Goal: Task Accomplishment & Management: Manage account settings

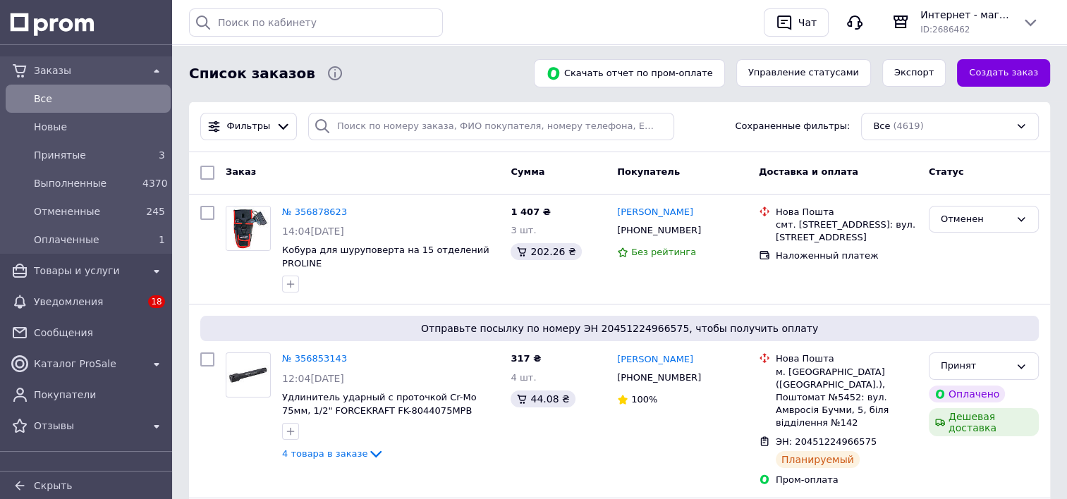
click at [71, 72] on span "Заказы" at bounding box center [88, 70] width 109 height 14
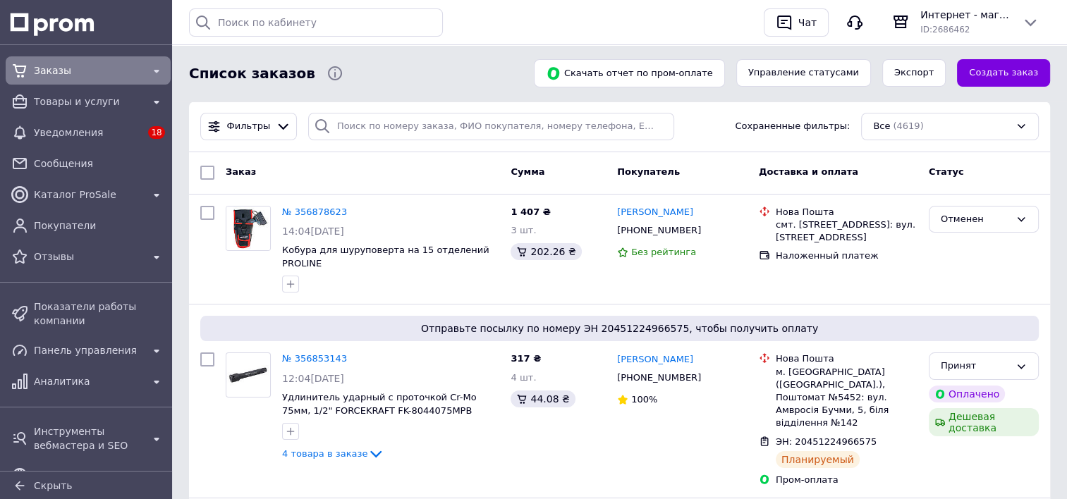
click at [73, 71] on span "Заказы" at bounding box center [88, 70] width 109 height 14
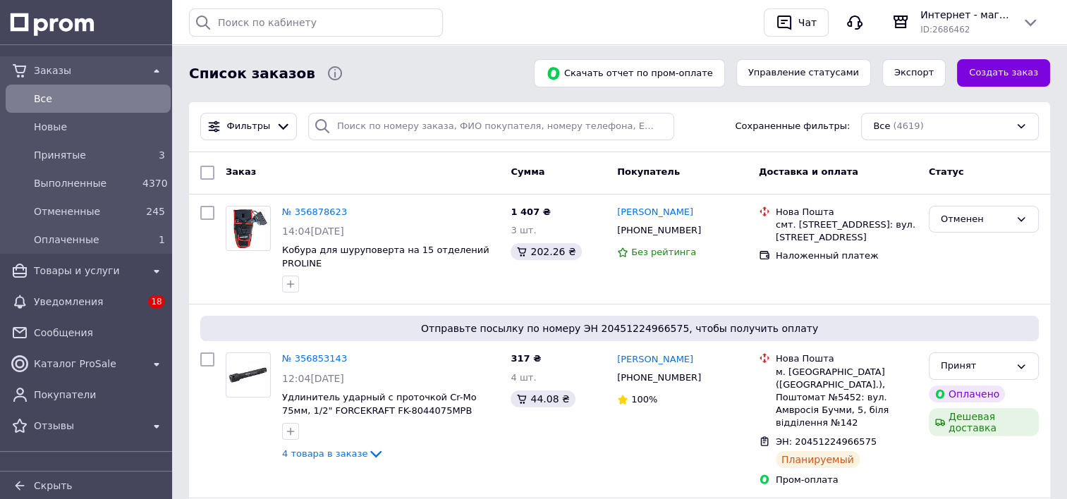
click at [73, 101] on span "Все" at bounding box center [99, 99] width 131 height 14
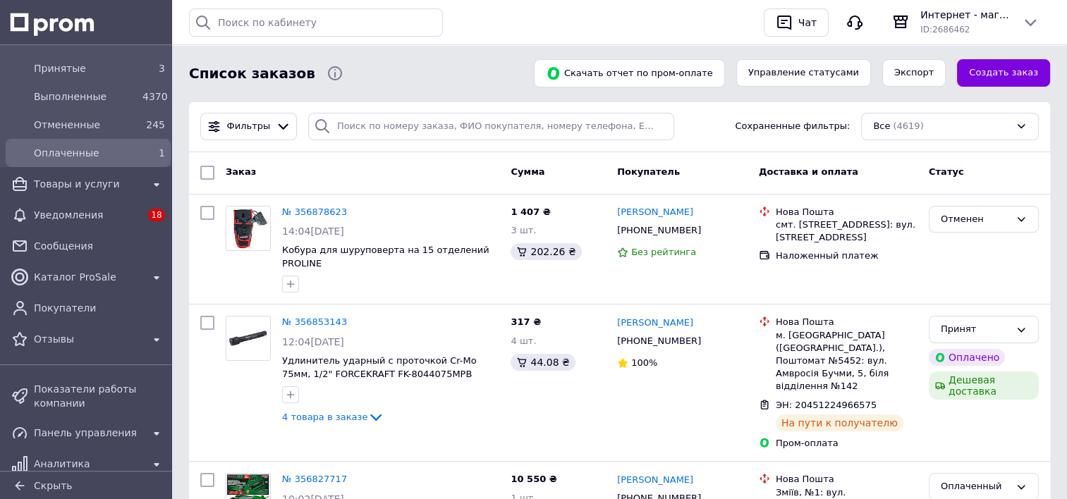
scroll to position [89, 0]
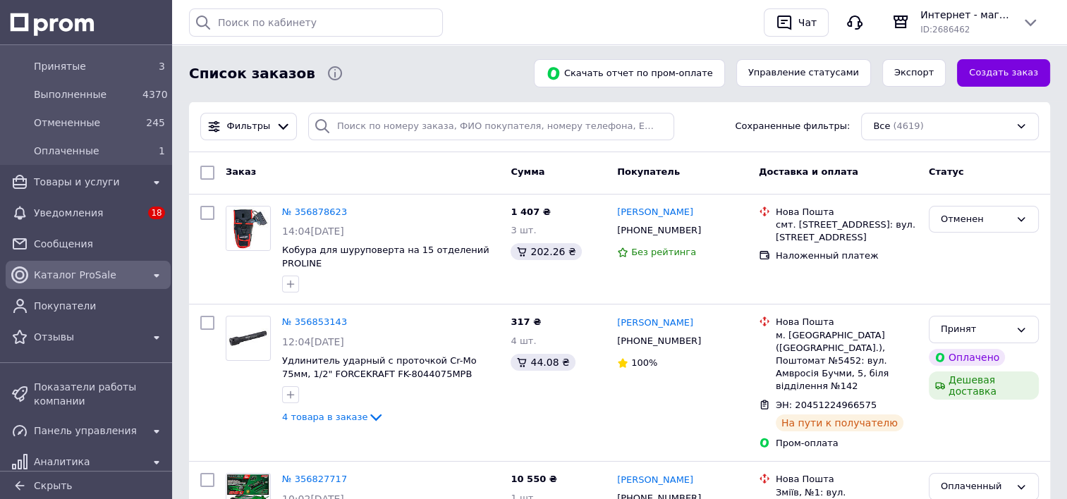
click at [80, 284] on div "Каталог ProSale" at bounding box center [88, 275] width 114 height 20
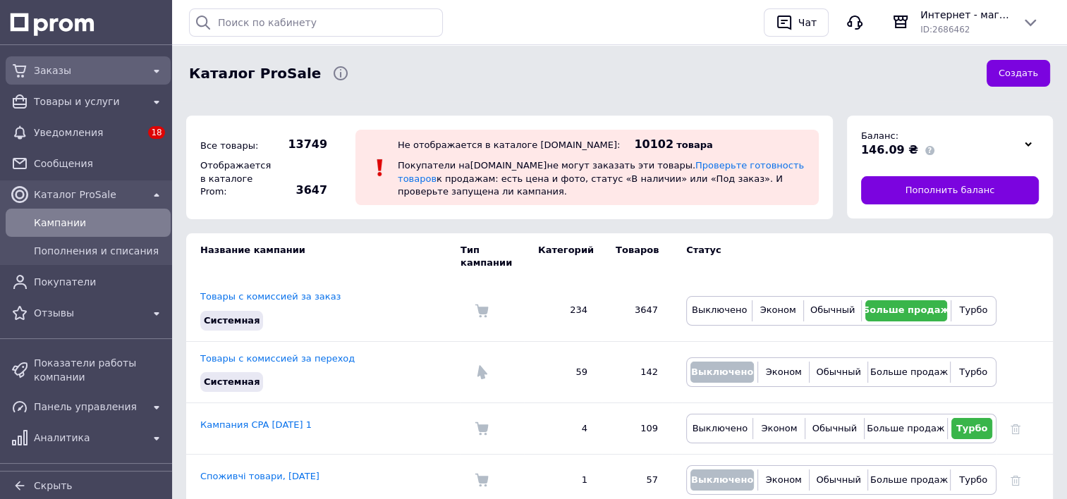
click at [79, 68] on span "Заказы" at bounding box center [88, 70] width 109 height 14
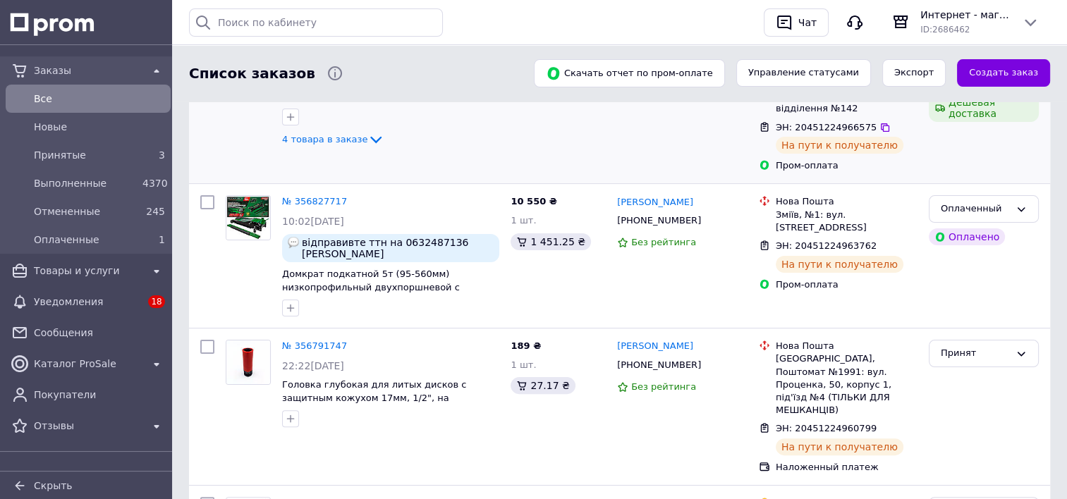
scroll to position [281, 0]
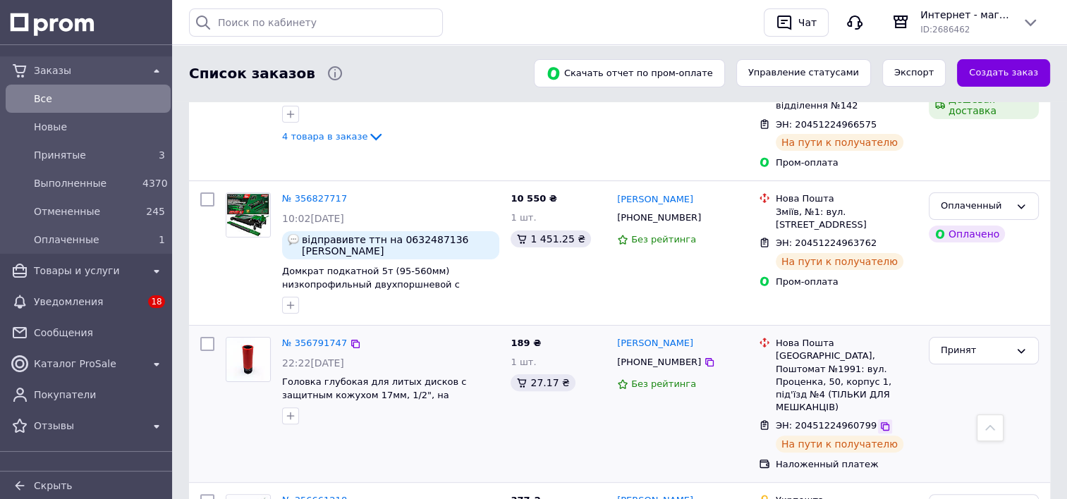
click at [879, 421] on icon at bounding box center [884, 426] width 11 height 11
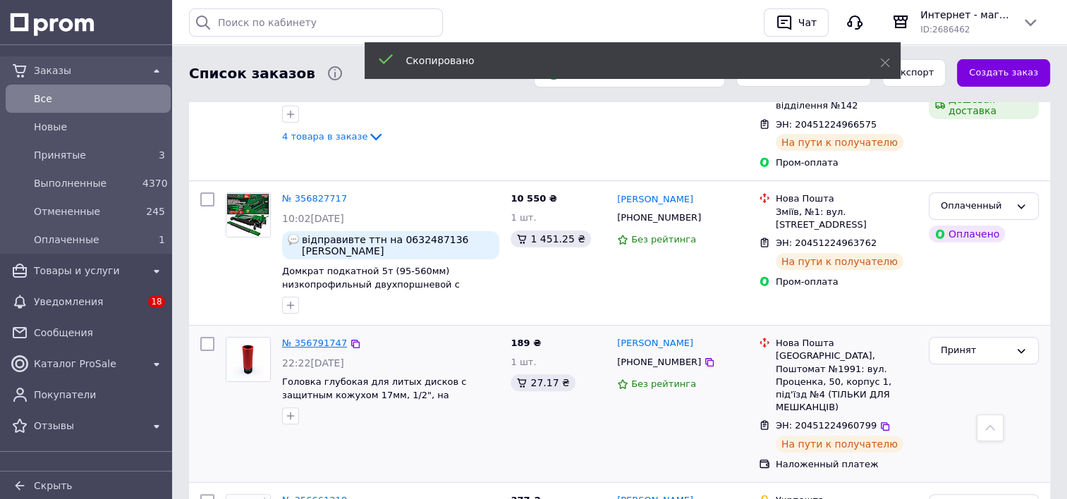
click at [298, 338] on link "№ 356791747" at bounding box center [314, 343] width 65 height 11
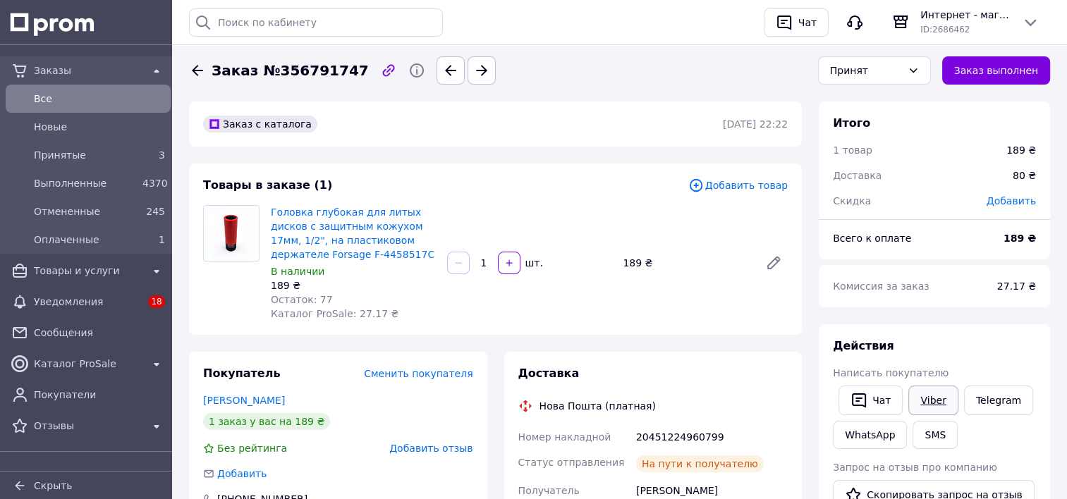
click at [920, 389] on link "Viber" at bounding box center [932, 401] width 49 height 30
click at [919, 72] on icon at bounding box center [913, 70] width 11 height 11
click at [911, 99] on li "Выполнен" at bounding box center [874, 100] width 111 height 27
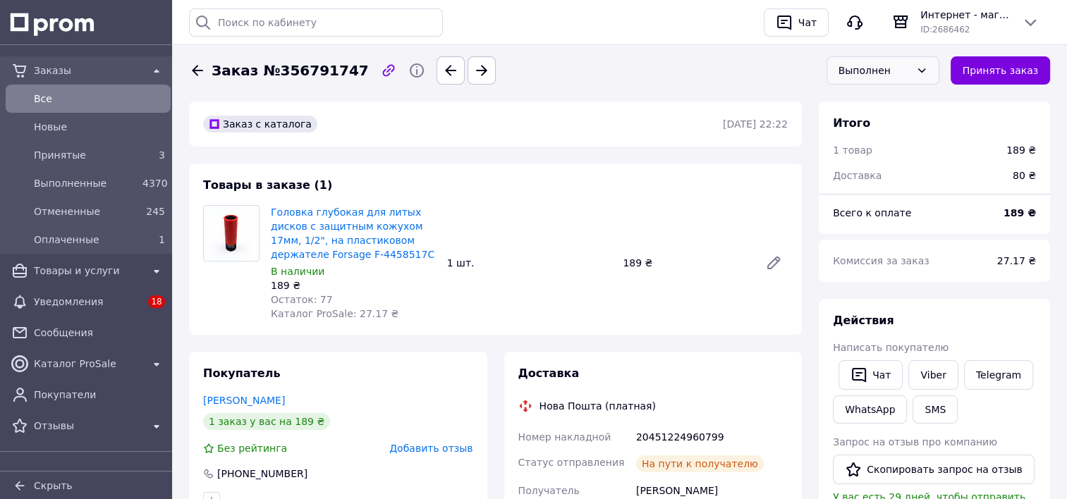
click at [44, 94] on span "Все" at bounding box center [99, 99] width 131 height 14
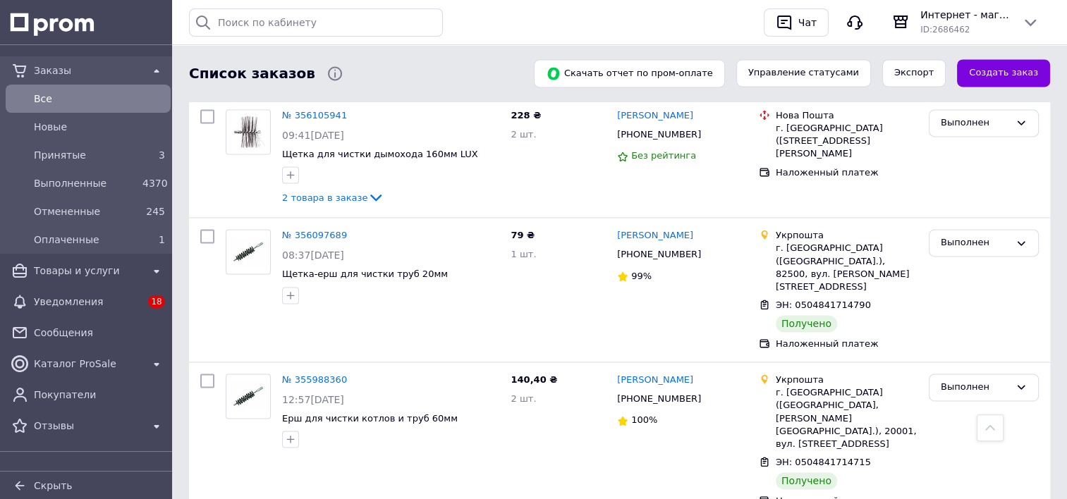
scroll to position [2182, 0]
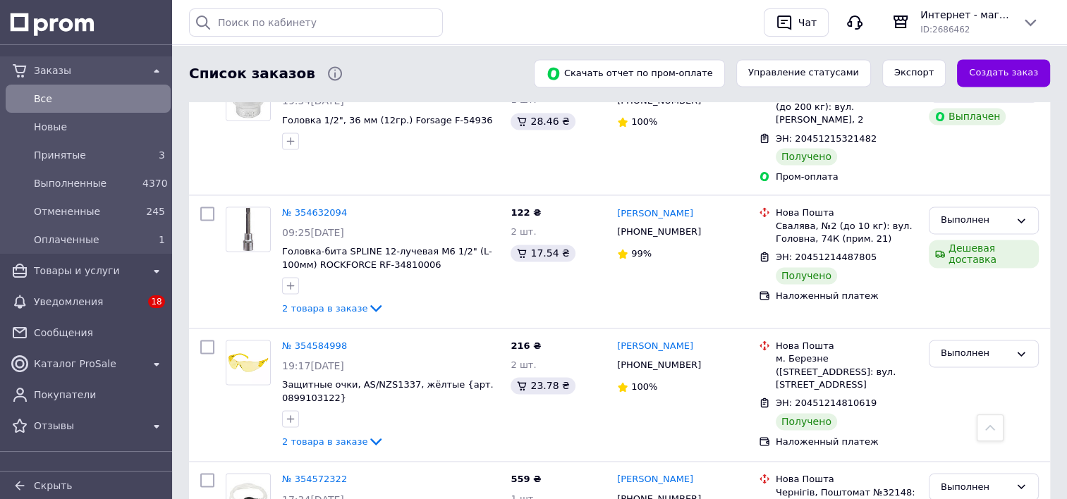
scroll to position [2289, 0]
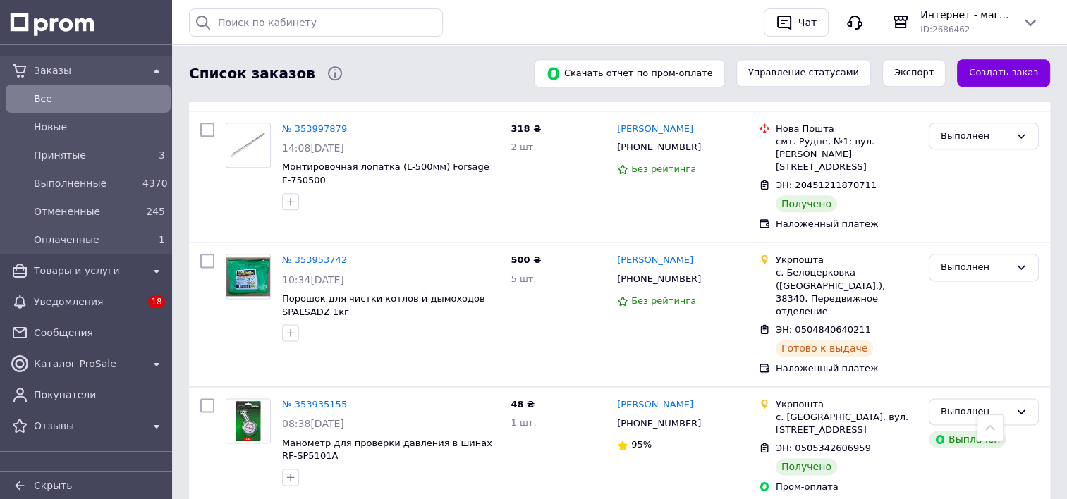
scroll to position [1740, 0]
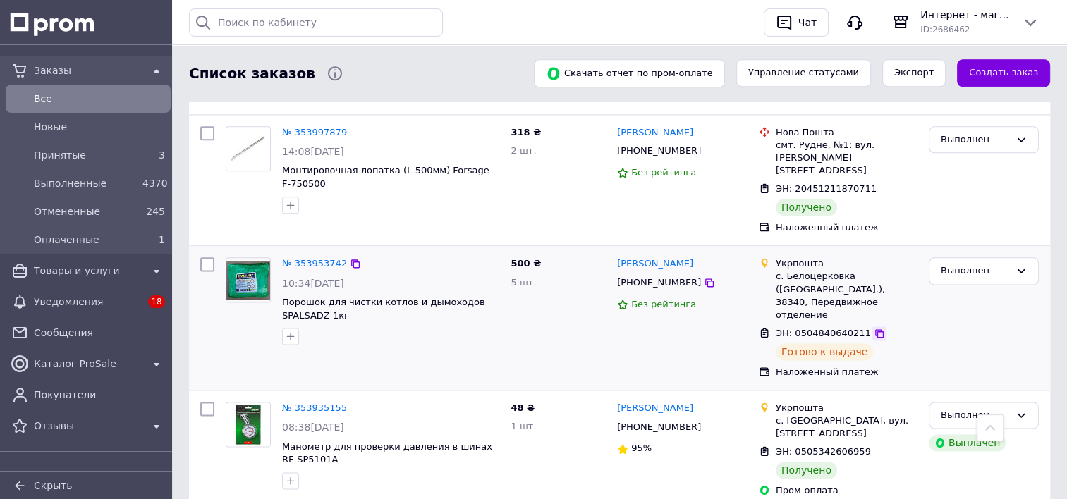
click at [874, 328] on icon at bounding box center [879, 333] width 11 height 11
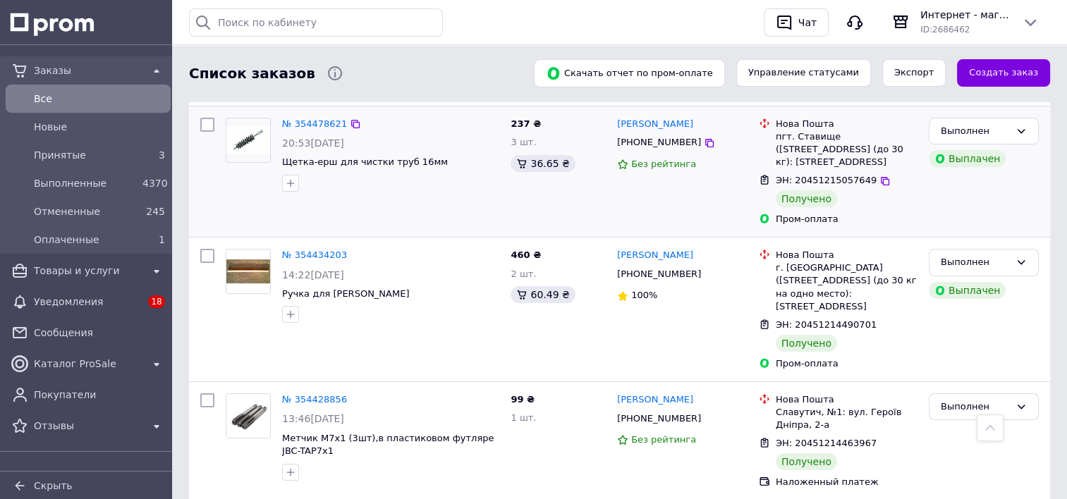
scroll to position [0, 0]
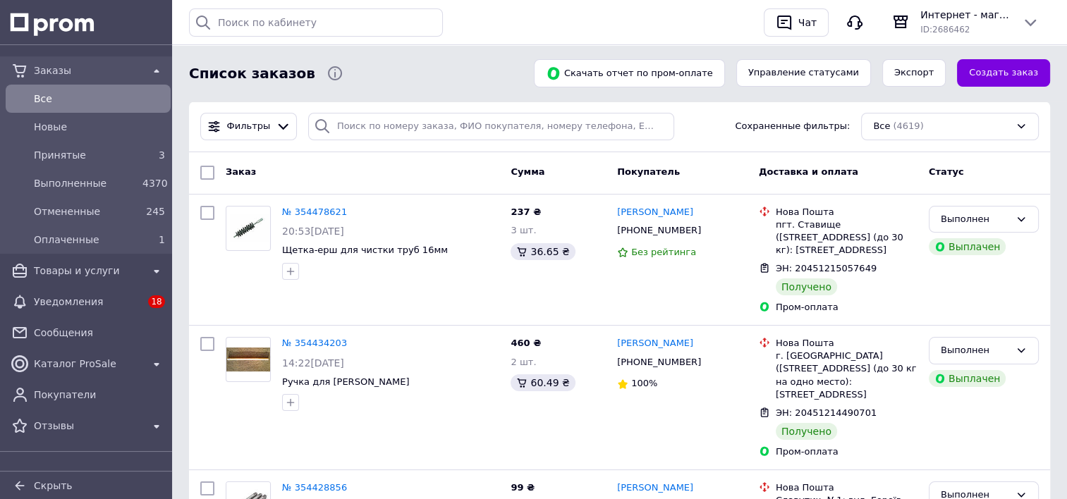
click at [59, 93] on span "Все" at bounding box center [99, 99] width 131 height 14
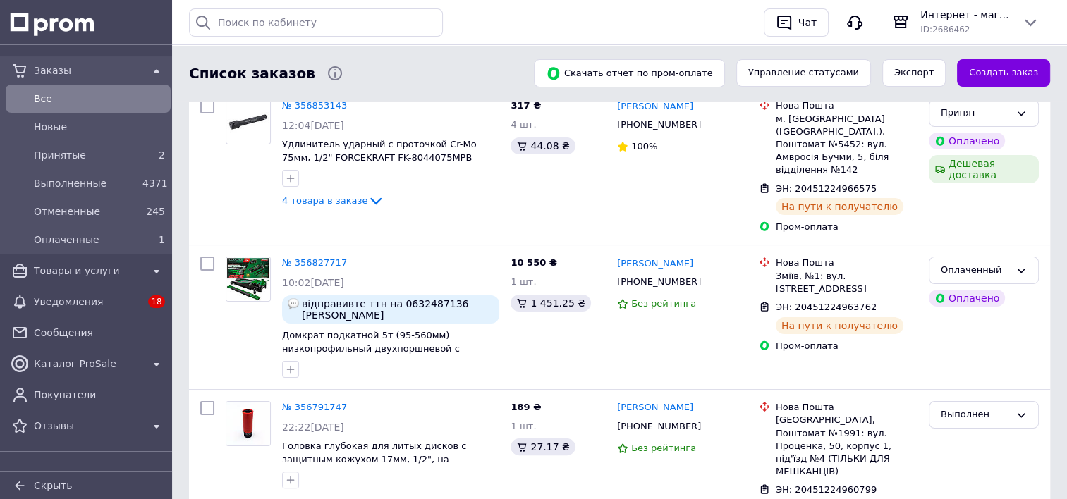
scroll to position [214, 0]
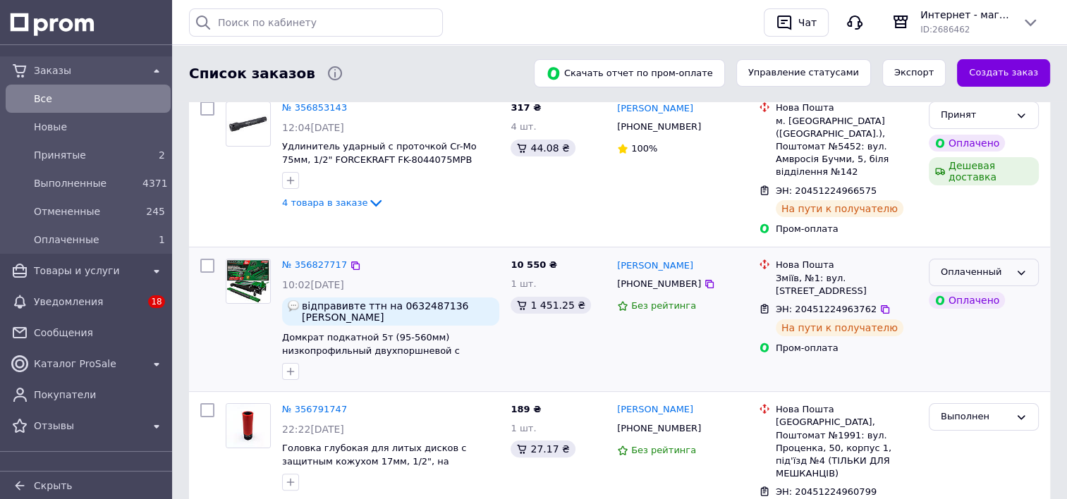
click at [1019, 259] on div "Оплаченный" at bounding box center [984, 273] width 110 height 28
click at [977, 315] on li "Выполнен" at bounding box center [983, 328] width 109 height 26
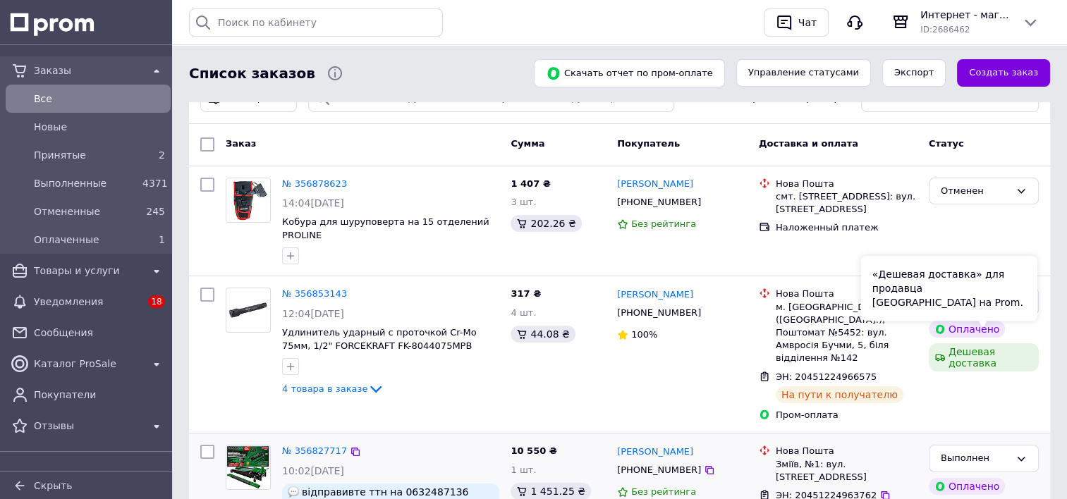
scroll to position [21, 0]
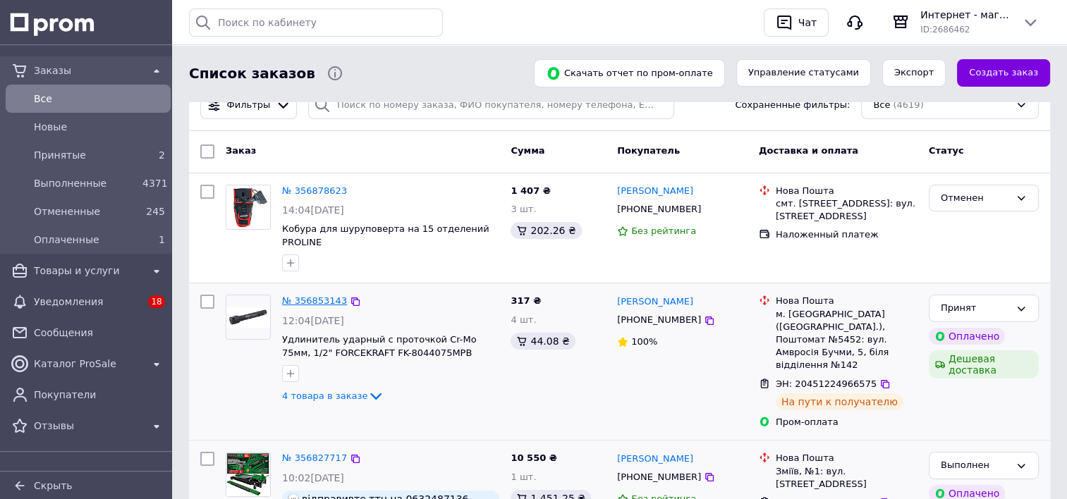
click at [303, 295] on link "№ 356853143" at bounding box center [314, 300] width 65 height 11
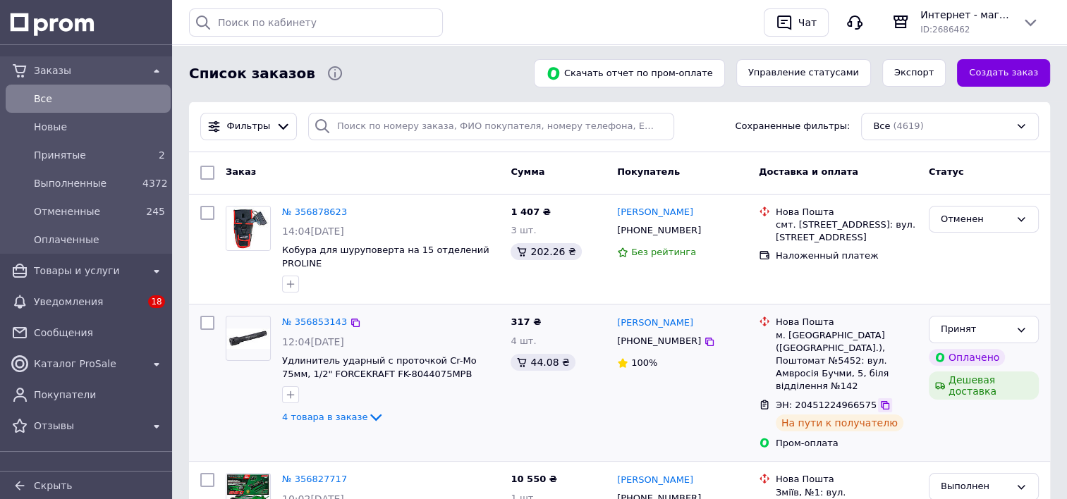
click at [879, 400] on icon at bounding box center [884, 405] width 11 height 11
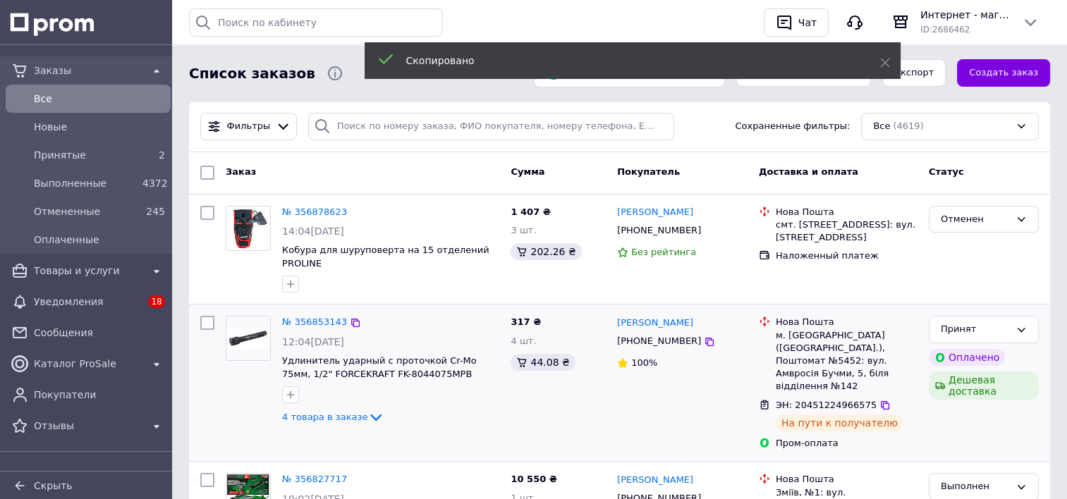
click at [315, 315] on div "№ 356853143" at bounding box center [315, 323] width 68 height 16
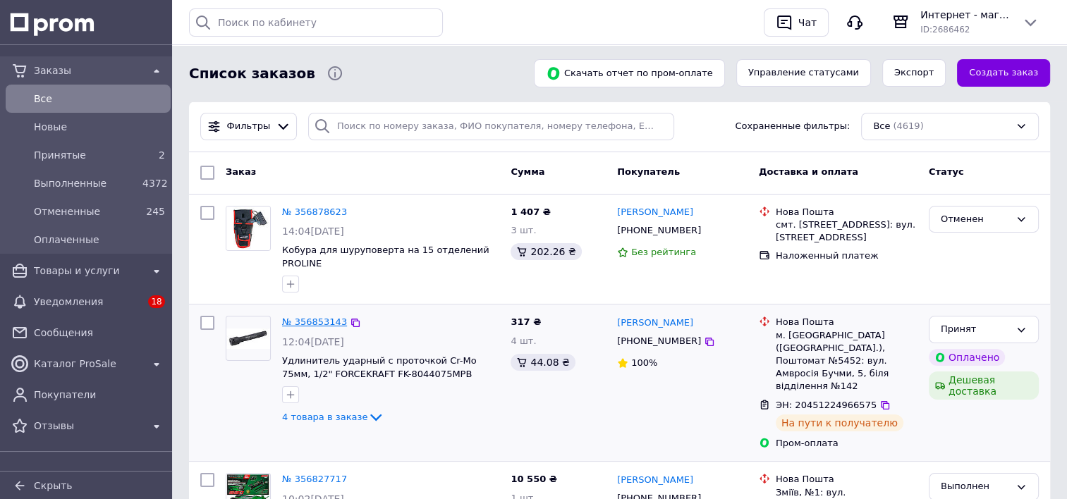
click at [309, 317] on link "№ 356853143" at bounding box center [314, 322] width 65 height 11
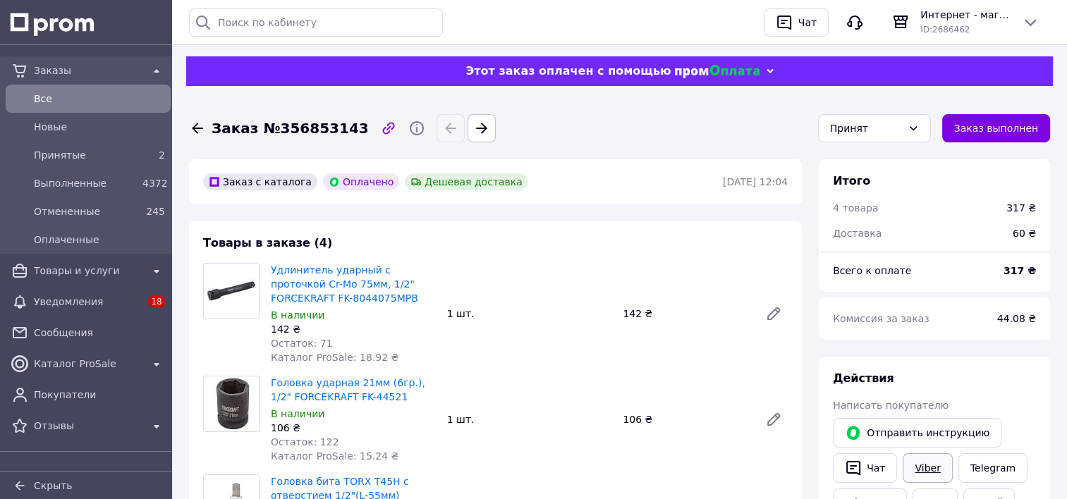
click at [928, 462] on link "Viber" at bounding box center [927, 468] width 49 height 30
click at [919, 127] on icon at bounding box center [913, 128] width 11 height 11
click at [895, 152] on li "Выполнен" at bounding box center [874, 158] width 111 height 27
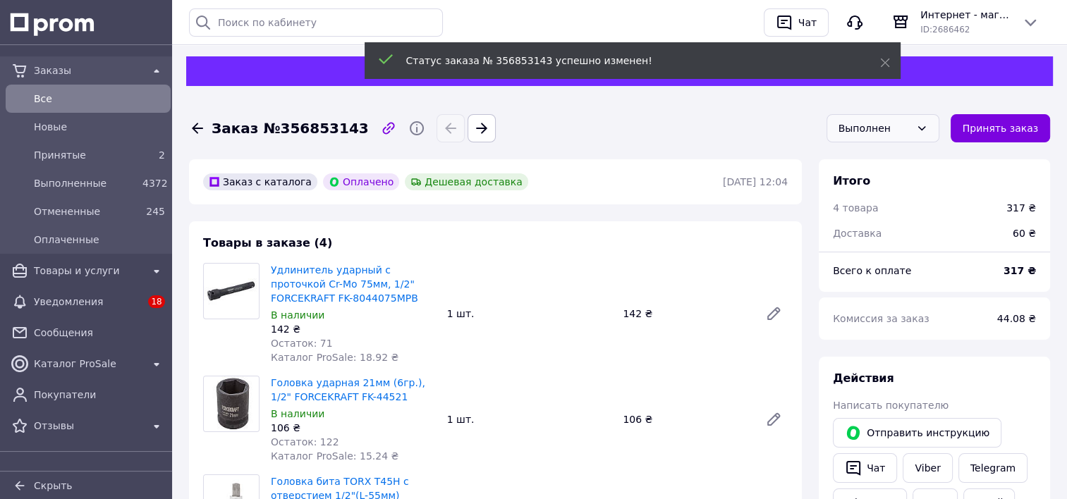
click at [44, 89] on div "Все" at bounding box center [99, 99] width 137 height 20
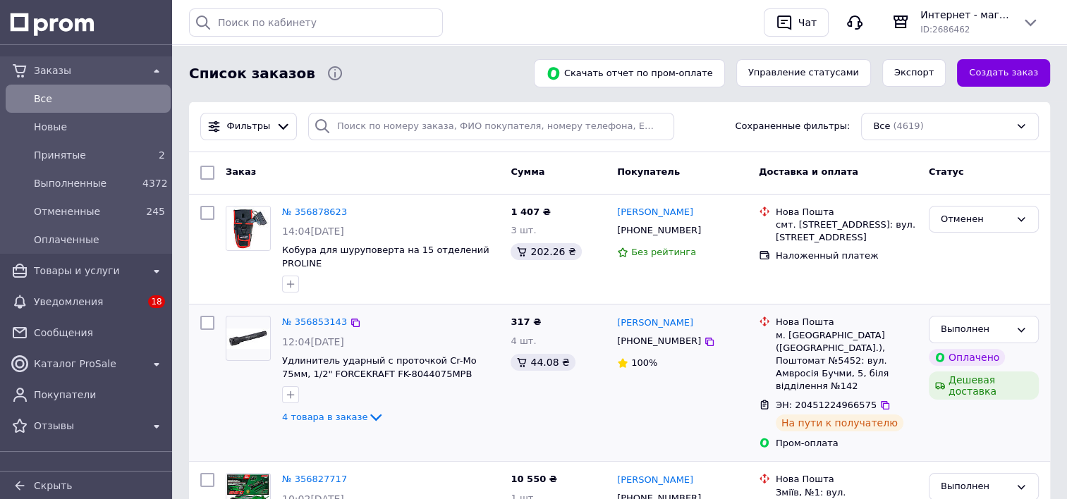
scroll to position [446, 0]
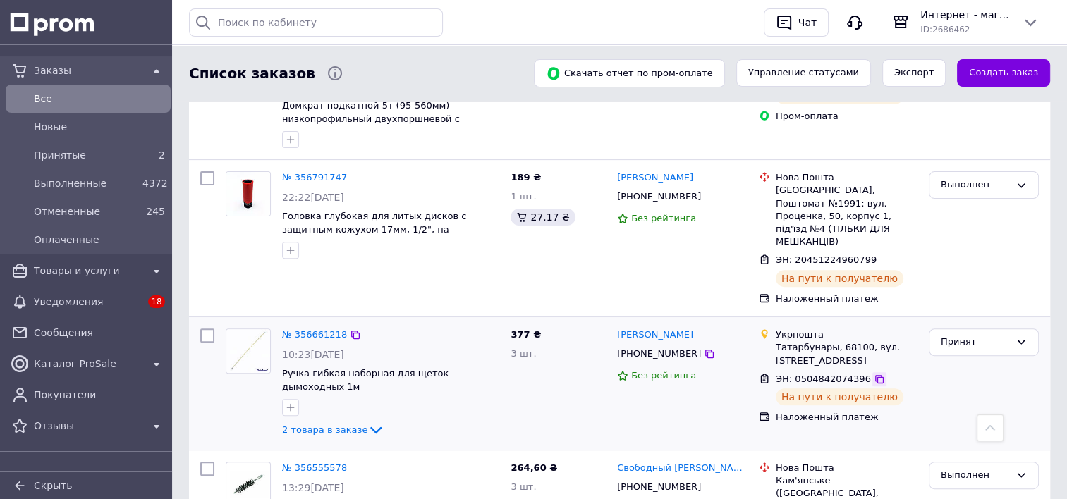
click at [875, 375] on icon at bounding box center [879, 379] width 8 height 8
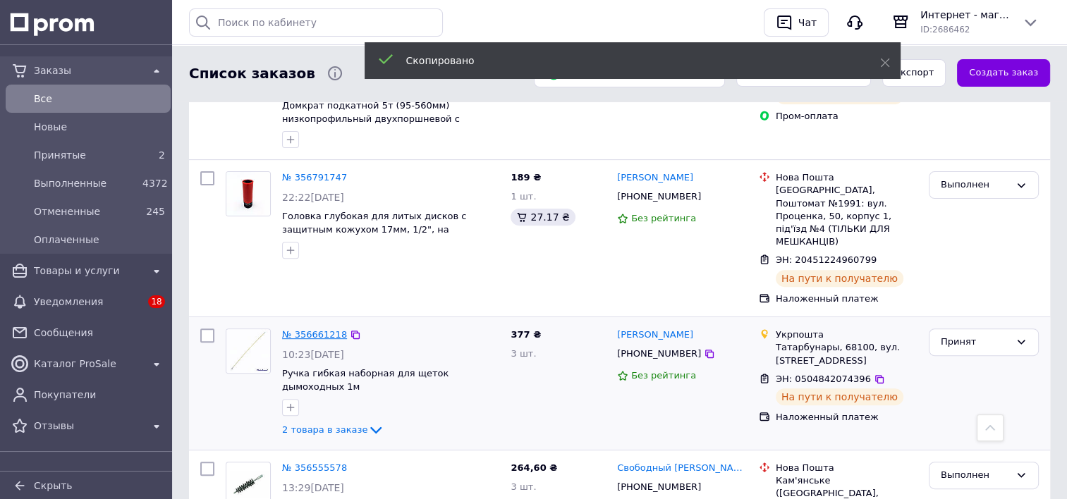
click at [303, 329] on link "№ 356661218" at bounding box center [314, 334] width 65 height 11
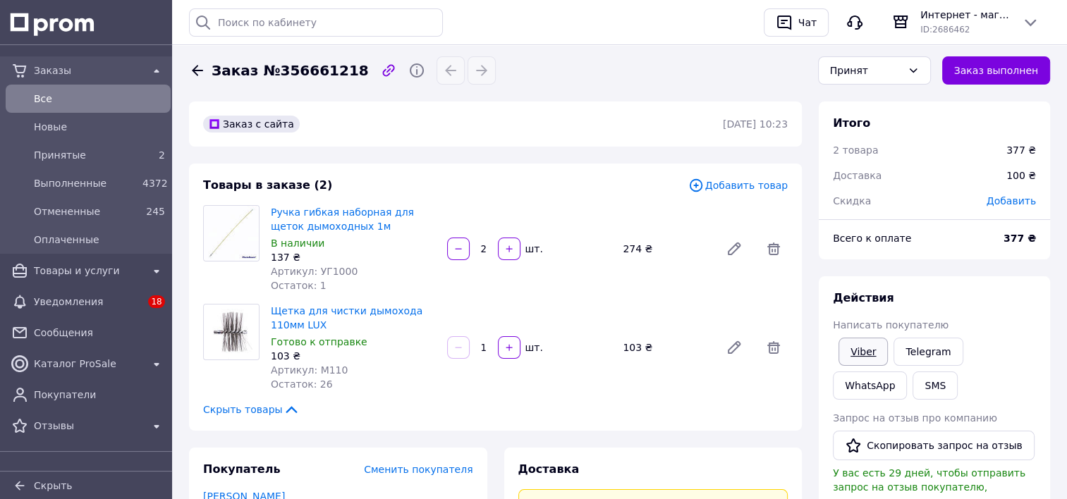
click at [860, 348] on link "Viber" at bounding box center [862, 352] width 49 height 28
click at [902, 73] on div "Принят" at bounding box center [866, 71] width 72 height 16
click at [872, 95] on li "Выполнен" at bounding box center [874, 100] width 111 height 27
